Goal: Information Seeking & Learning: Check status

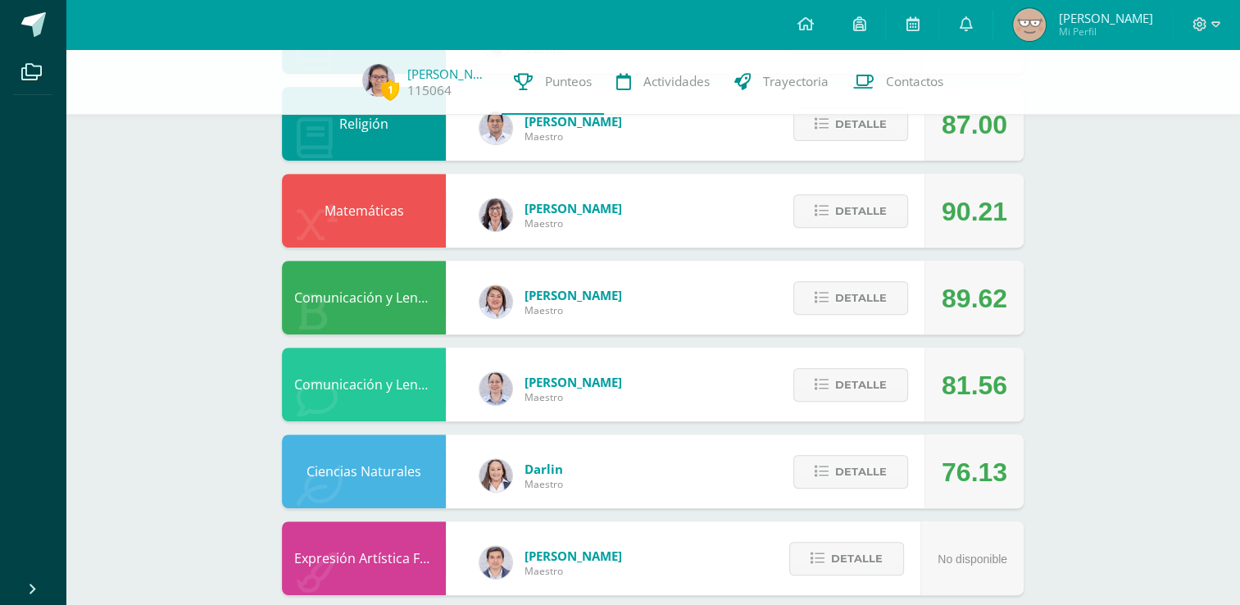
scroll to position [605, 0]
click at [853, 484] on span "Detalle" at bounding box center [861, 472] width 52 height 30
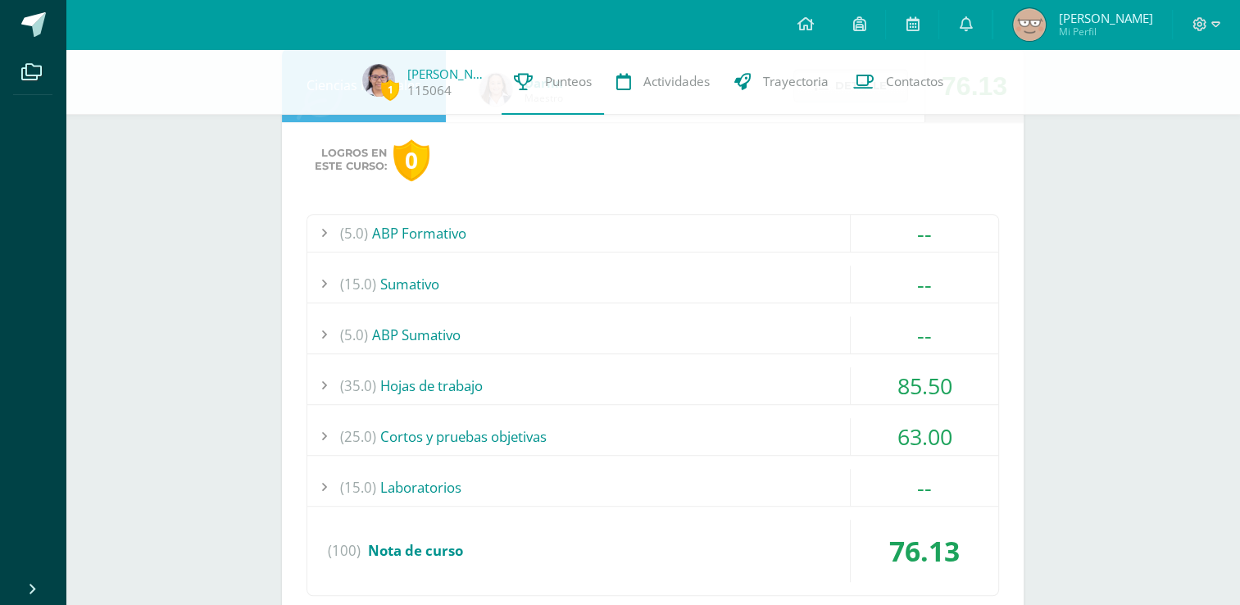
scroll to position [995, 0]
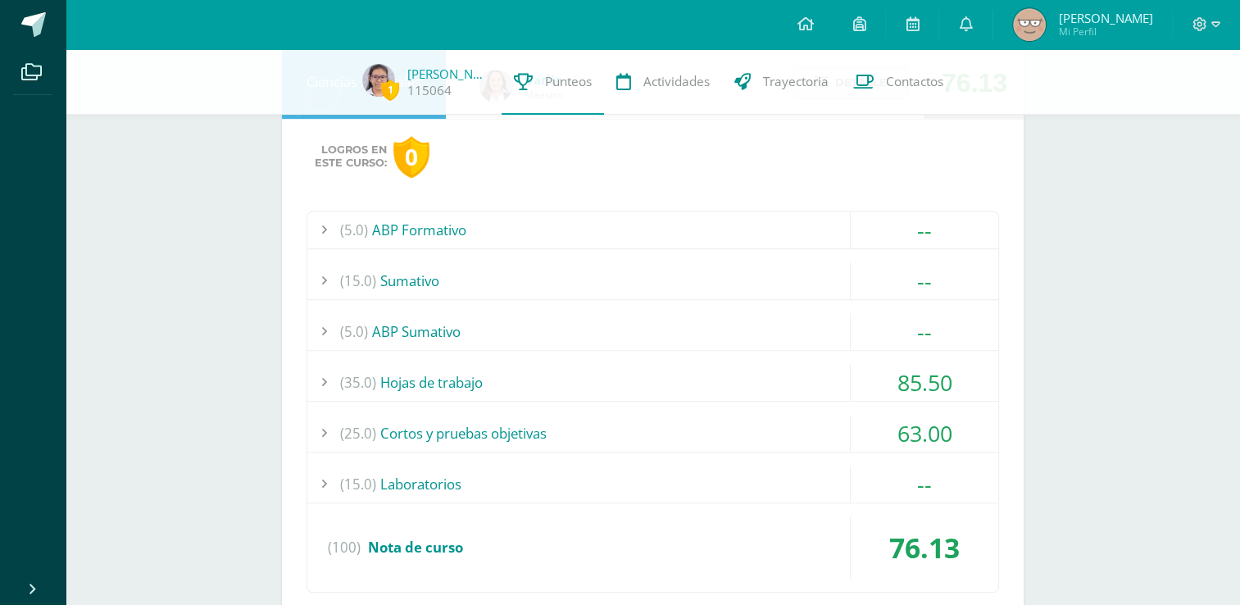
click at [642, 474] on div "(15.0) Laboratorios" at bounding box center [652, 483] width 691 height 37
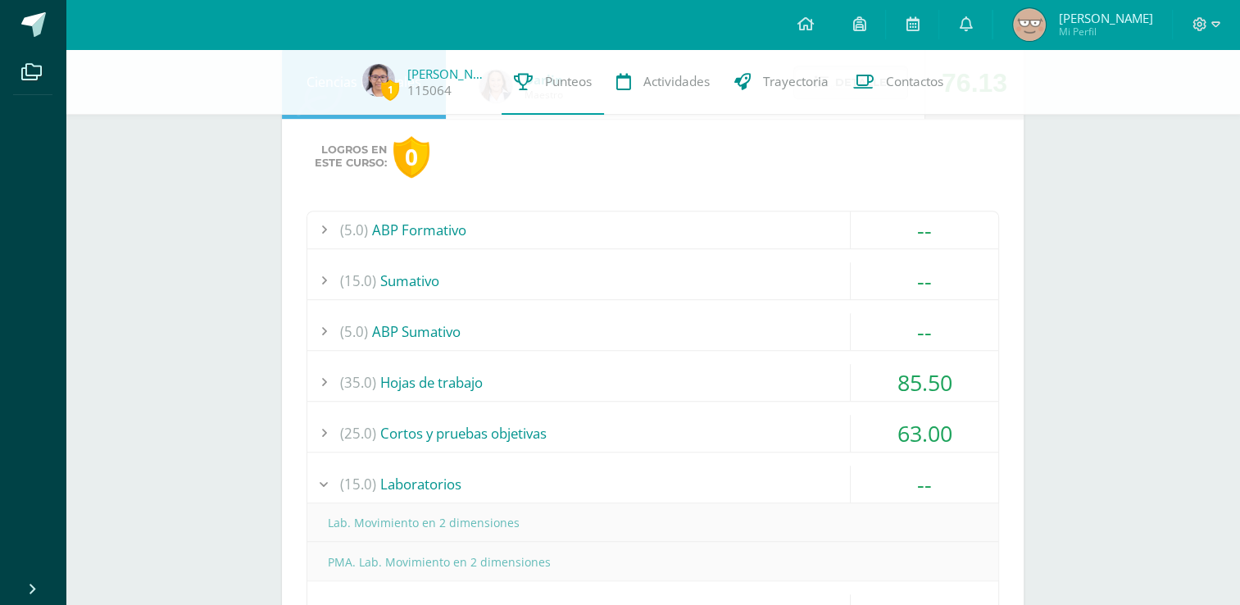
click at [541, 481] on div "(15.0) Laboratorios" at bounding box center [652, 483] width 691 height 37
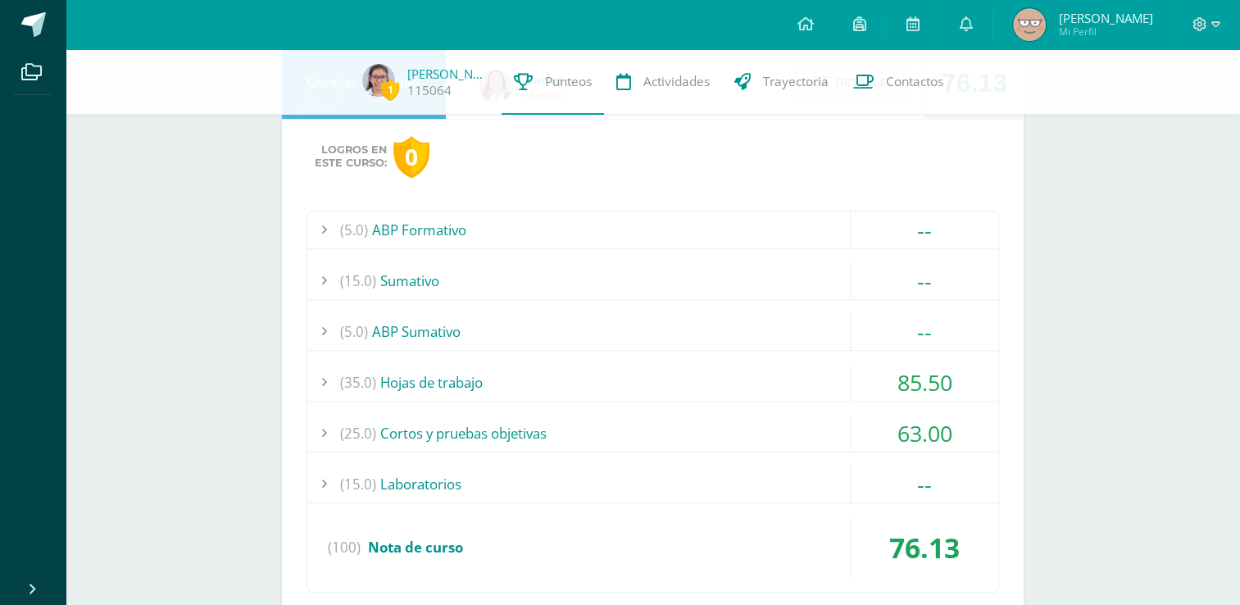
click at [520, 284] on div "(15.0) [GEOGRAPHIC_DATA]" at bounding box center [652, 280] width 691 height 37
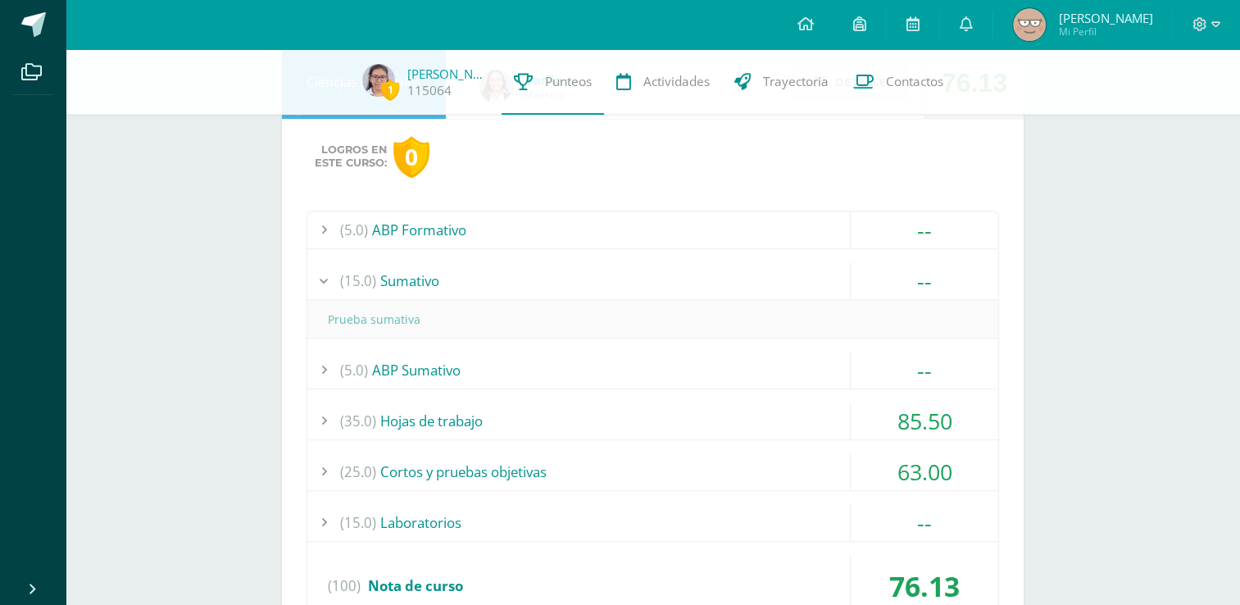
click at [521, 287] on div "(15.0) [GEOGRAPHIC_DATA]" at bounding box center [652, 280] width 691 height 37
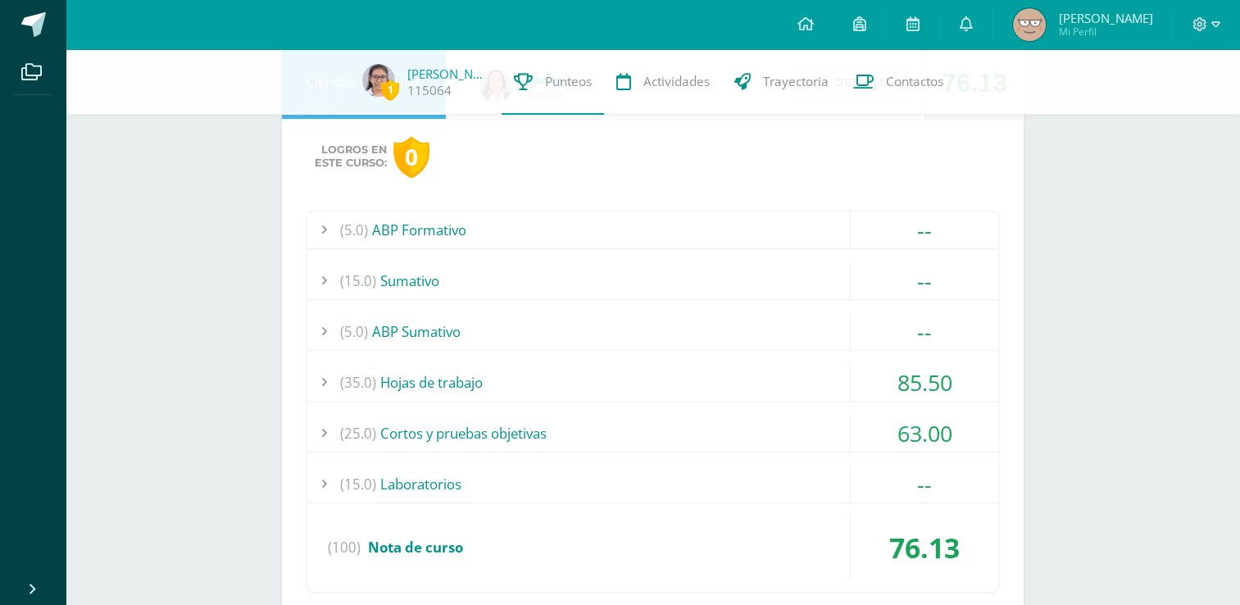
click at [467, 238] on div "(5.0) ABP Formativo" at bounding box center [652, 229] width 691 height 37
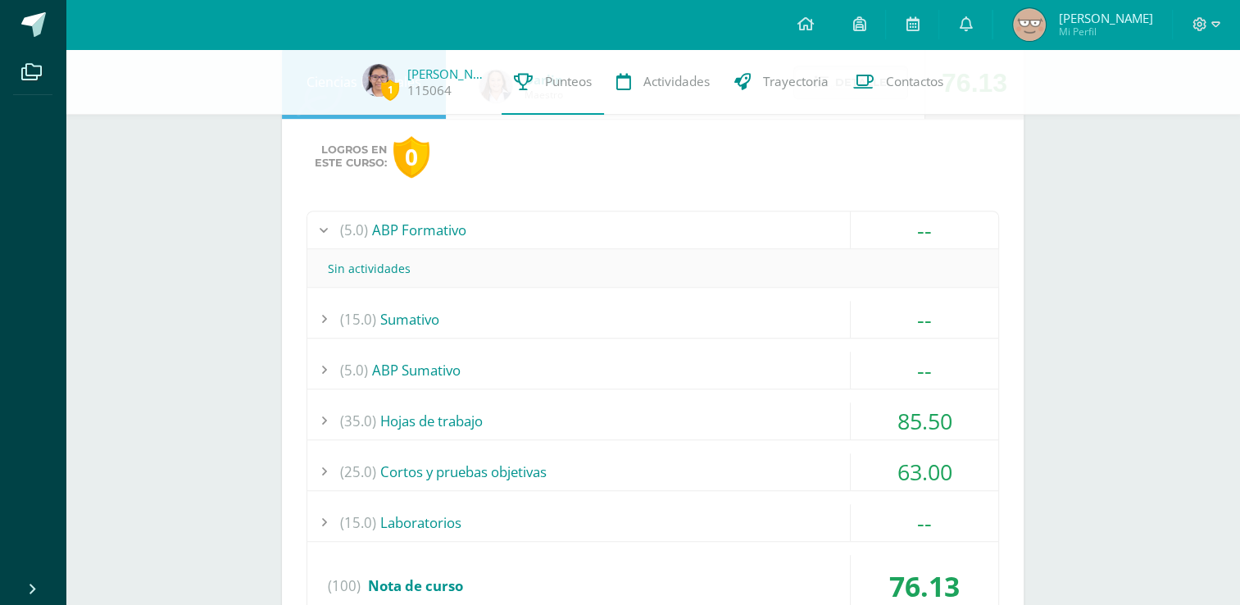
click at [468, 234] on div "(5.0) ABP Formativo" at bounding box center [652, 229] width 691 height 37
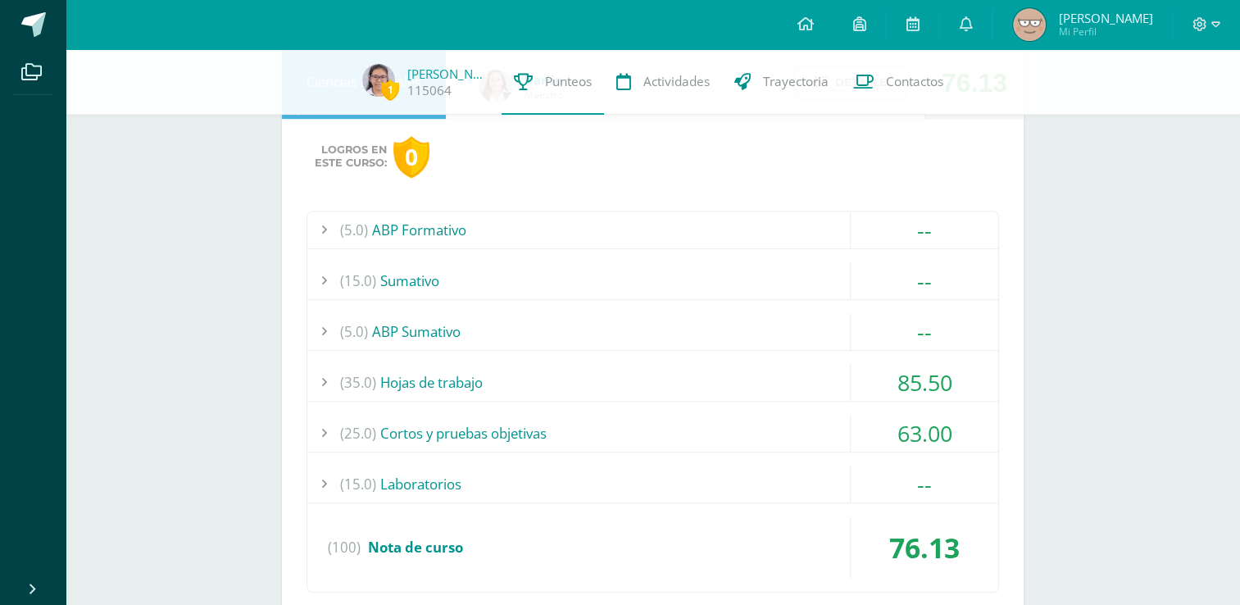
click at [437, 329] on div "(5.0) ABP Sumativo" at bounding box center [652, 331] width 691 height 37
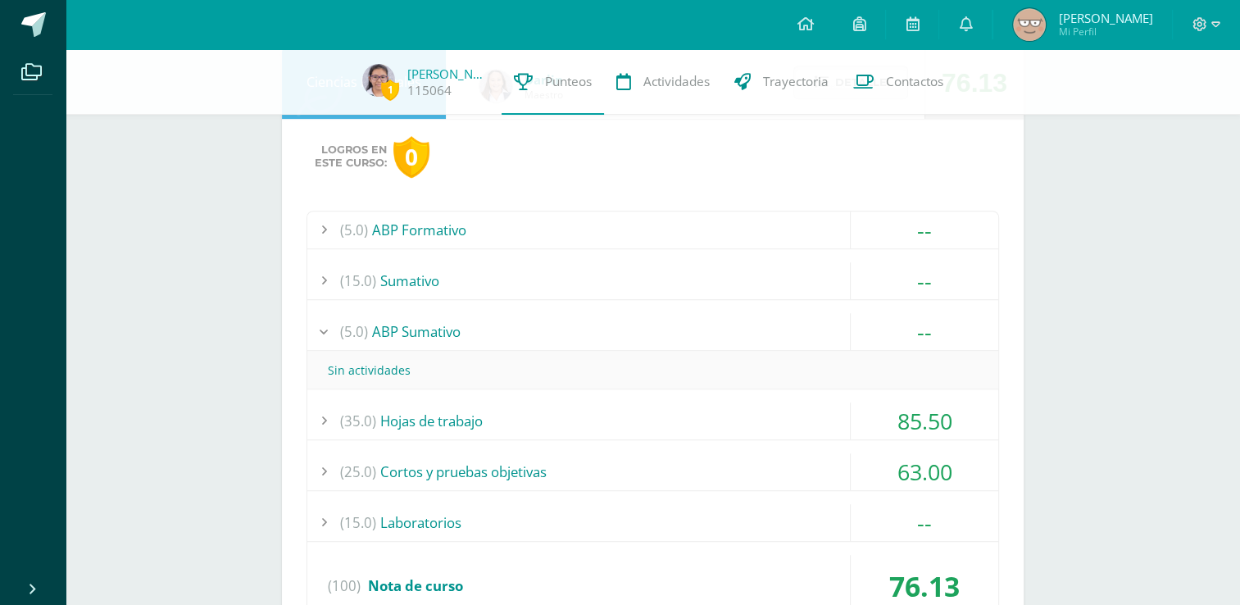
click at [437, 329] on div "(5.0) ABP Sumativo" at bounding box center [652, 331] width 691 height 37
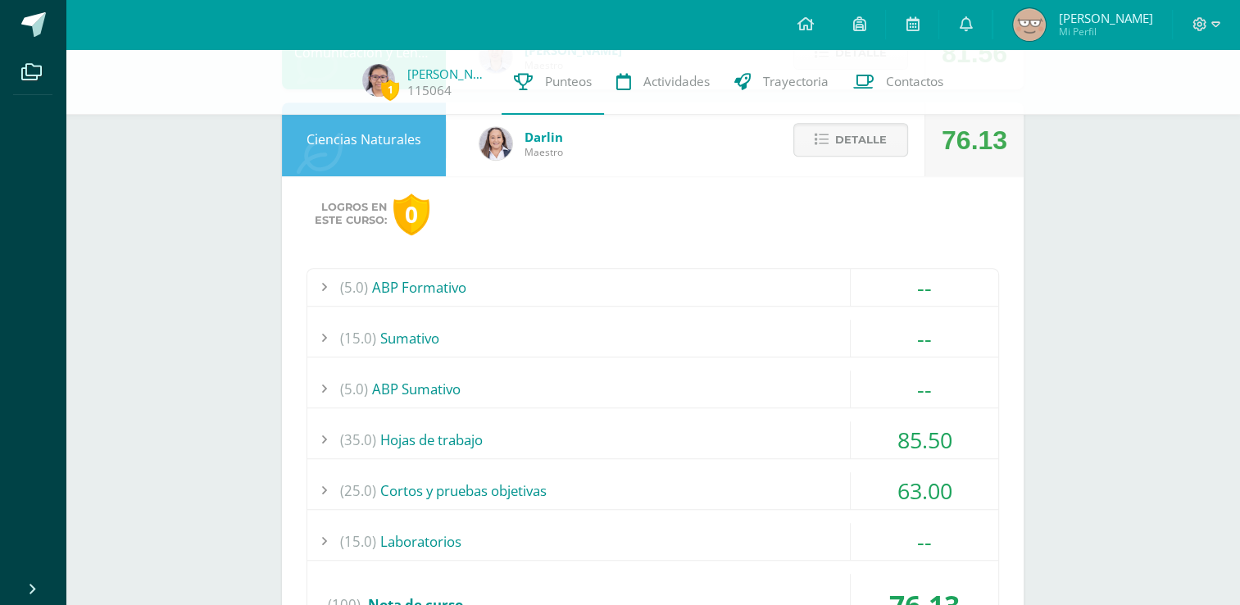
scroll to position [933, 0]
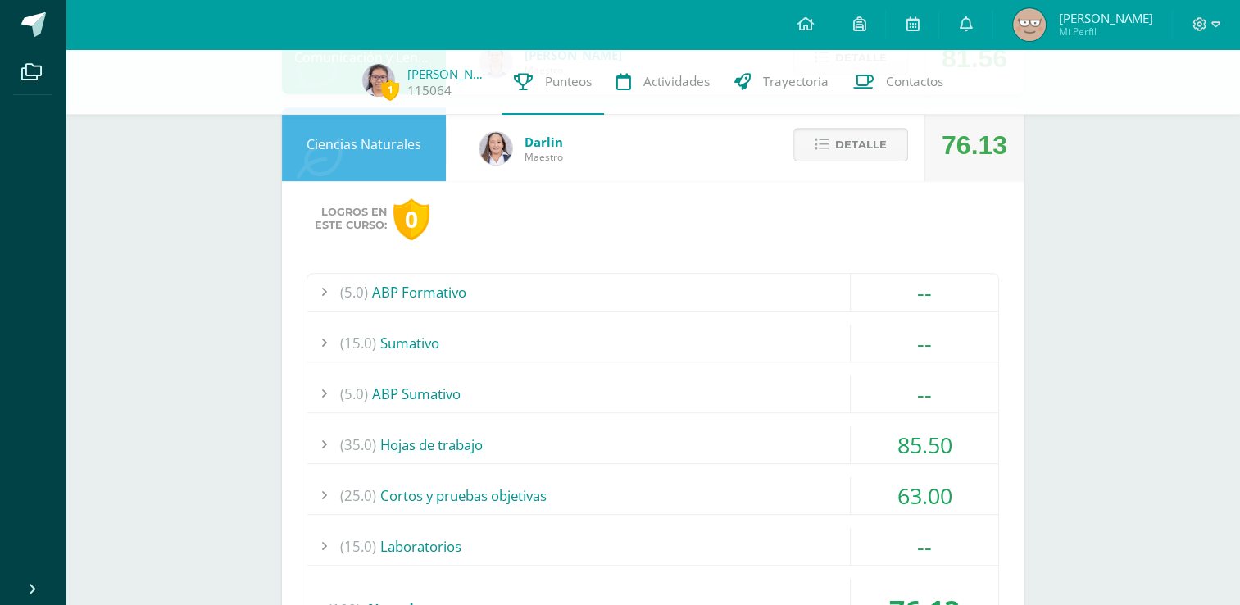
click at [848, 129] on button "Detalle" at bounding box center [850, 145] width 115 height 34
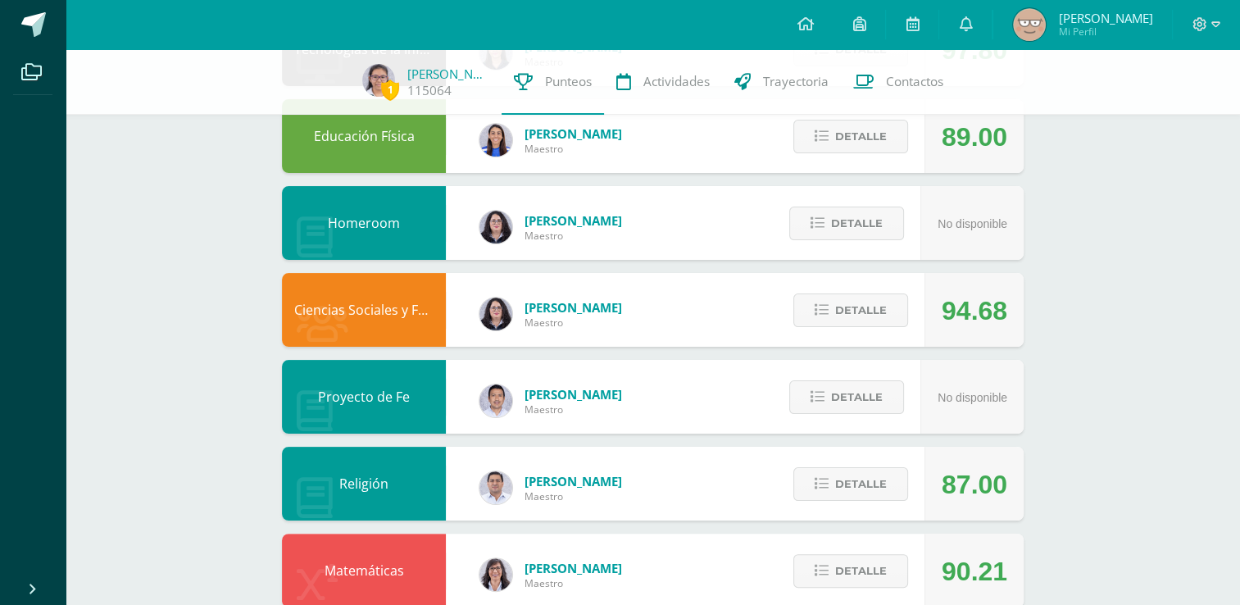
scroll to position [246, 0]
click at [867, 311] on span "Detalle" at bounding box center [861, 310] width 52 height 30
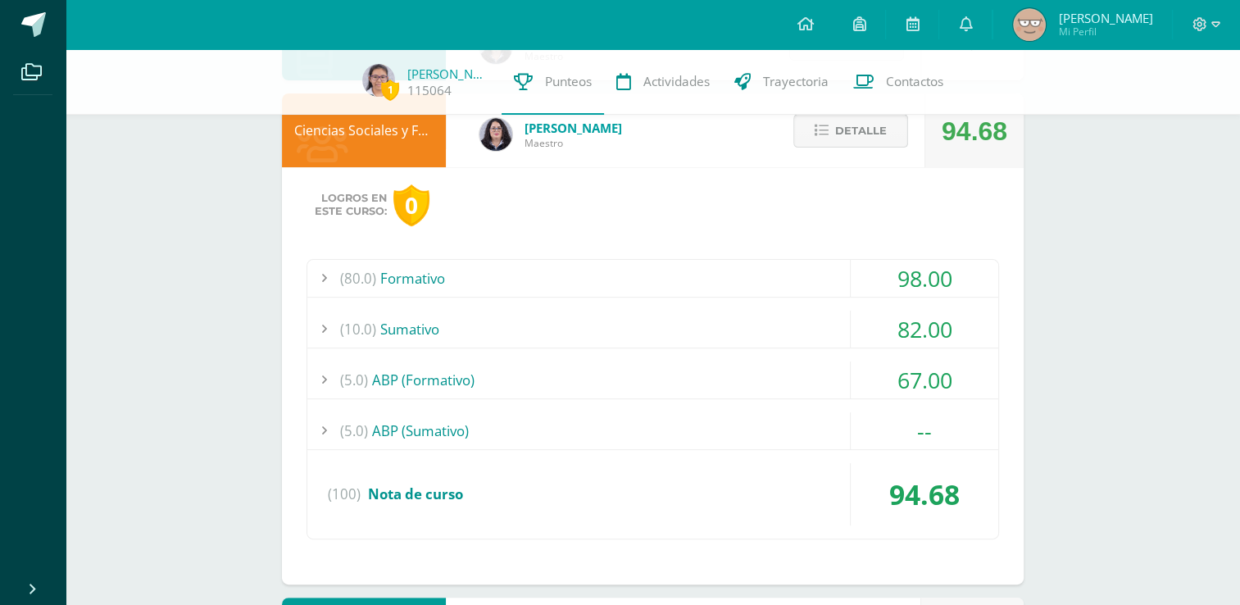
scroll to position [426, 0]
click at [465, 389] on div "(5.0) ABP (Formativo)" at bounding box center [652, 379] width 691 height 37
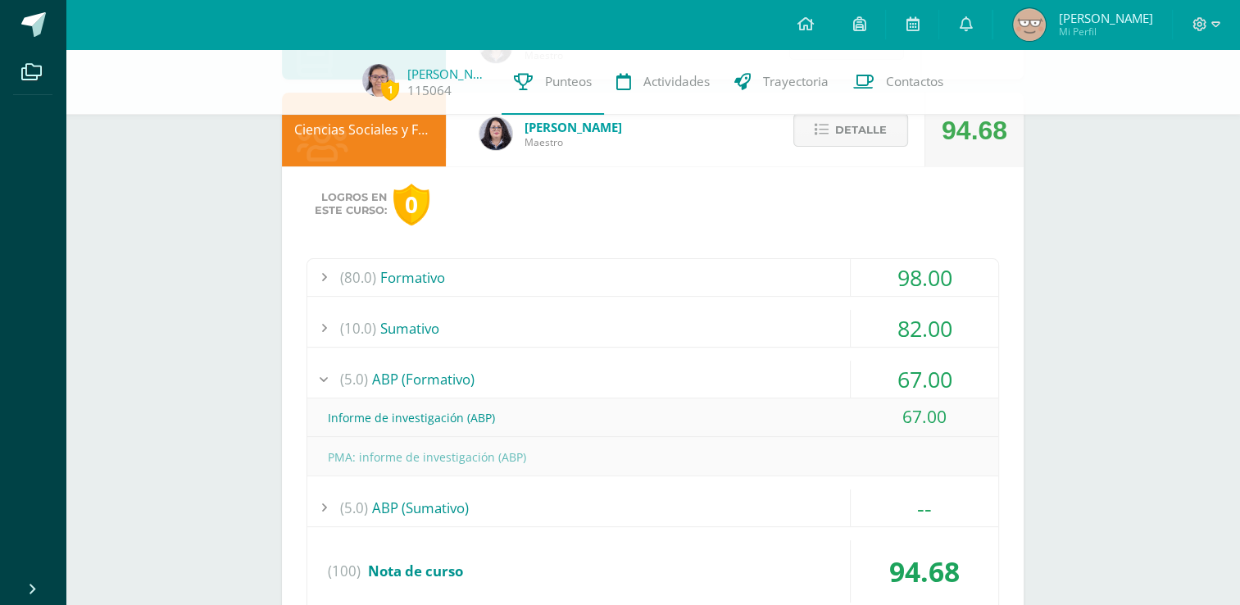
click at [463, 385] on div "(5.0) ABP (Formativo)" at bounding box center [652, 379] width 691 height 37
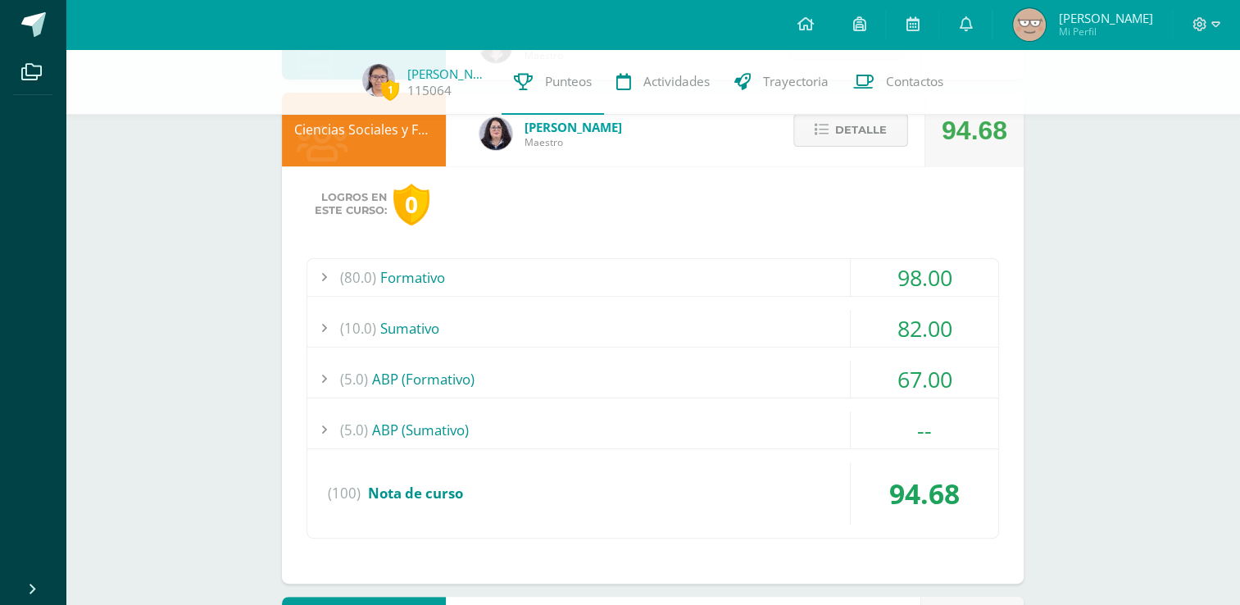
click at [841, 139] on span "Detalle" at bounding box center [861, 130] width 52 height 30
